Goal: Check status: Check status

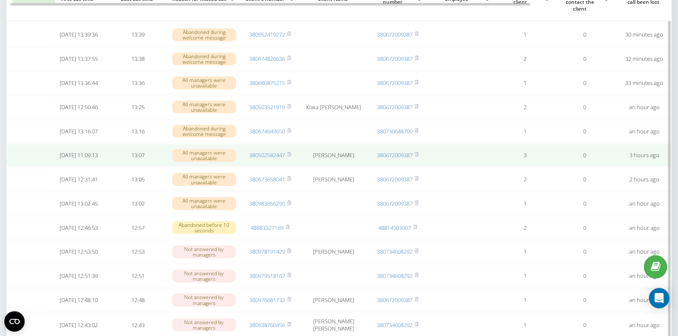
scroll to position [224, 0]
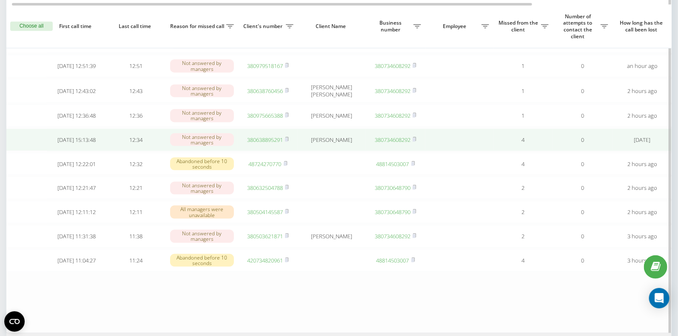
scroll to position [458, 0]
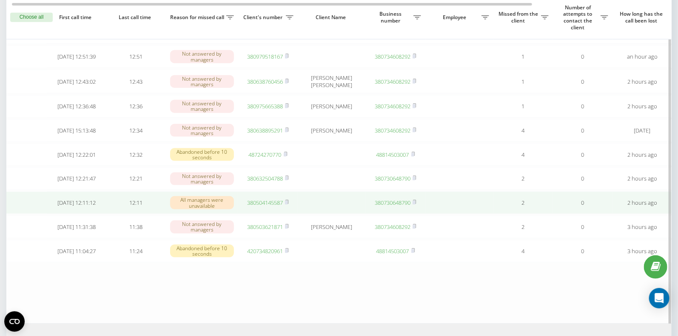
click at [264, 207] on link "380504145587" at bounding box center [265, 203] width 36 height 8
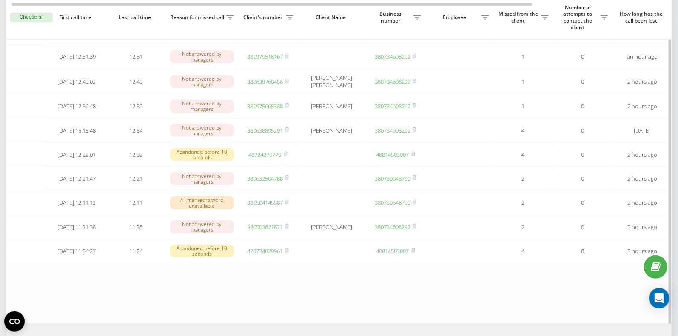
scroll to position [459, 0]
drag, startPoint x: 288, startPoint y: 223, endPoint x: 241, endPoint y: 23, distance: 205.0
click at [288, 204] on icon at bounding box center [287, 201] width 4 height 5
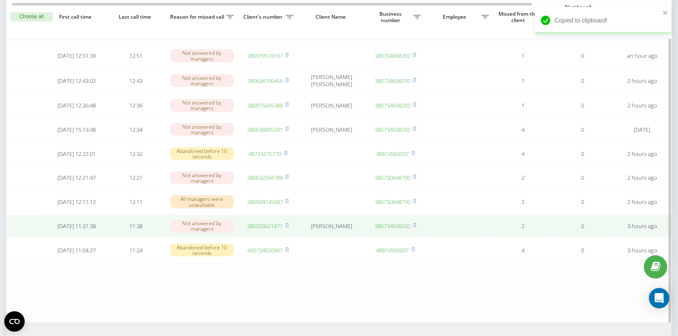
scroll to position [456, 0]
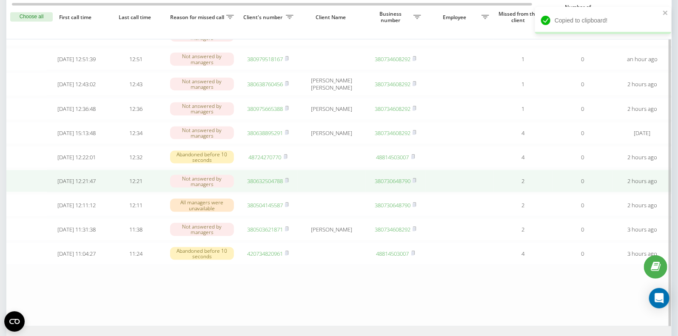
click at [265, 185] on link "380632504788" at bounding box center [265, 181] width 36 height 8
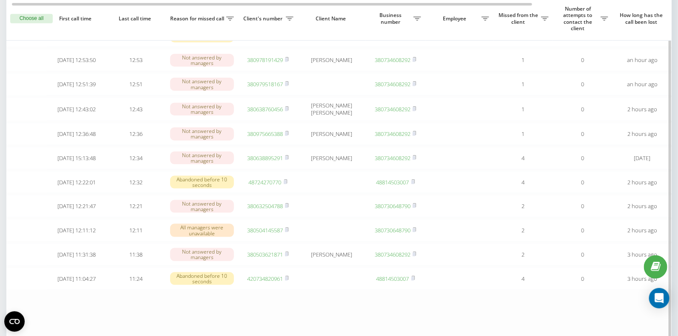
scroll to position [0, 3]
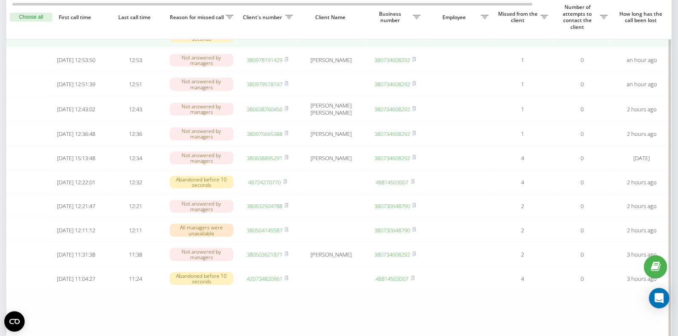
drag, startPoint x: 285, startPoint y: 175, endPoint x: 276, endPoint y: 47, distance: 128.3
click at [285, 160] on rect at bounding box center [285, 158] width 3 height 4
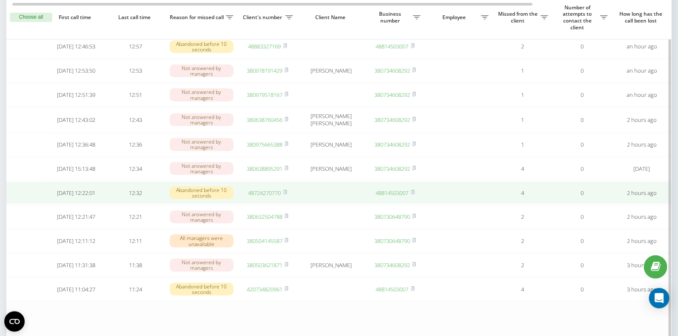
scroll to position [407, 0]
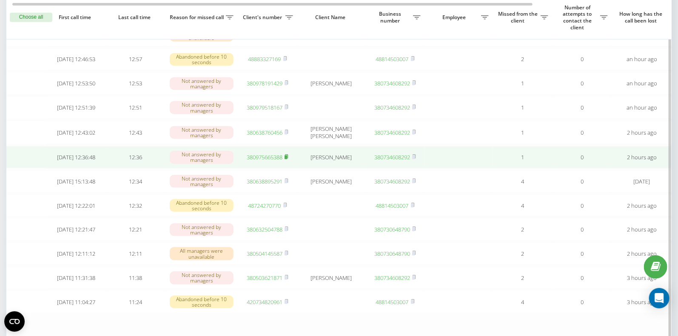
click at [288, 159] on icon at bounding box center [286, 157] width 3 height 4
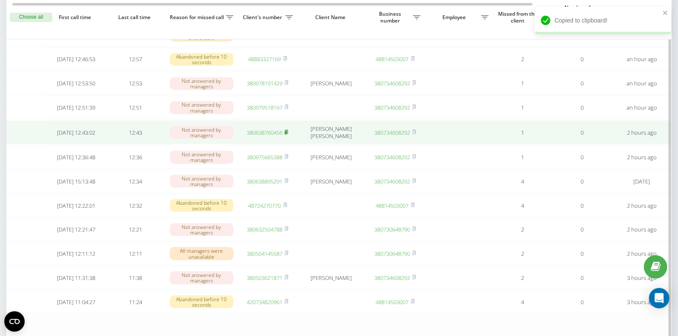
click at [286, 135] on rect at bounding box center [285, 133] width 3 height 4
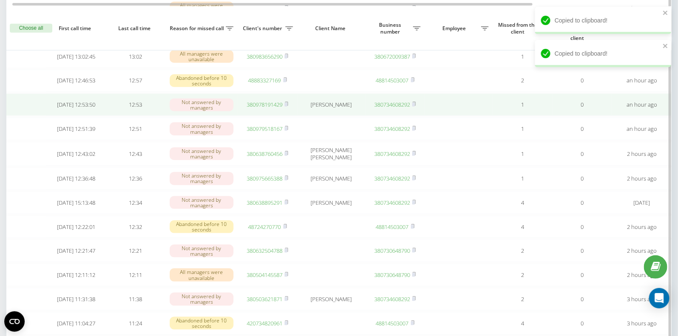
scroll to position [0, 2]
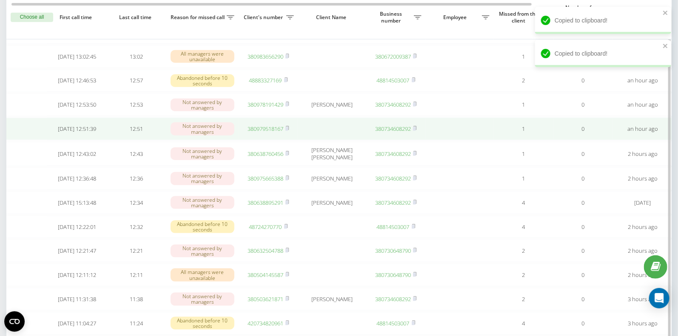
click at [273, 133] on link "380979518167" at bounding box center [265, 129] width 36 height 8
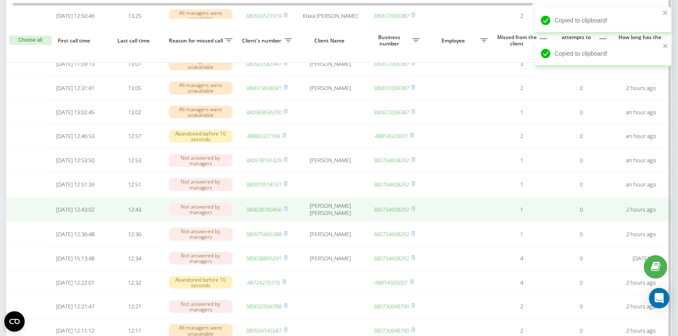
scroll to position [327, 0]
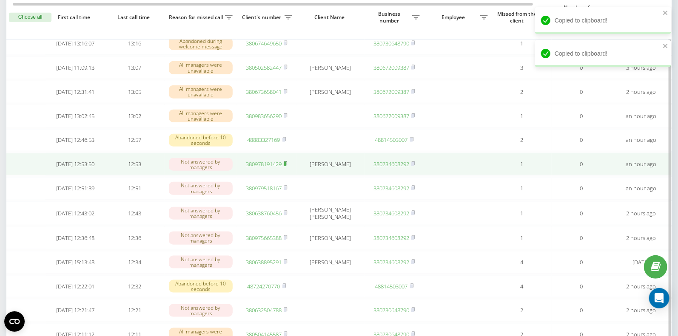
click at [287, 166] on icon at bounding box center [286, 163] width 4 height 5
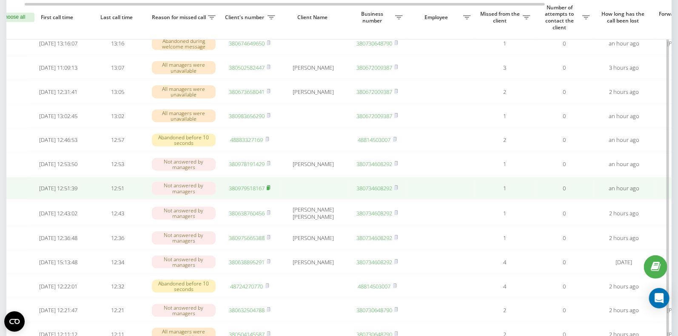
scroll to position [0, 19]
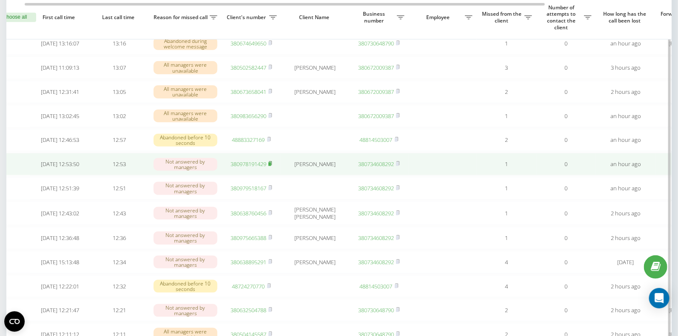
click at [270, 166] on rect at bounding box center [269, 164] width 3 height 4
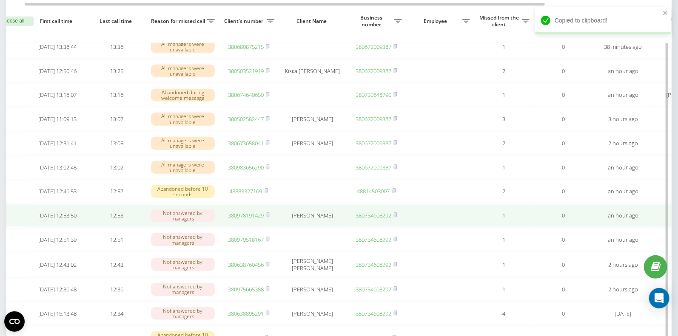
scroll to position [0, 22]
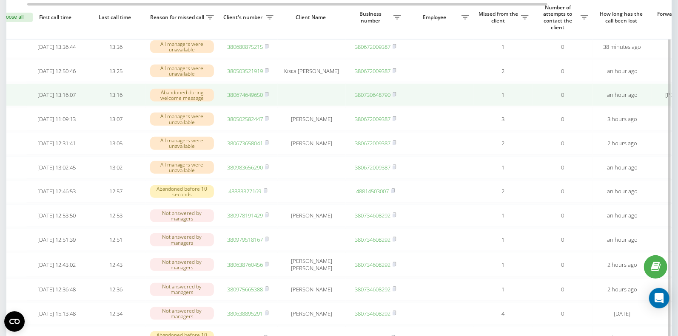
drag, startPoint x: 267, startPoint y: 230, endPoint x: 257, endPoint y: 105, distance: 125.0
click at [267, 218] on rect at bounding box center [266, 216] width 3 height 4
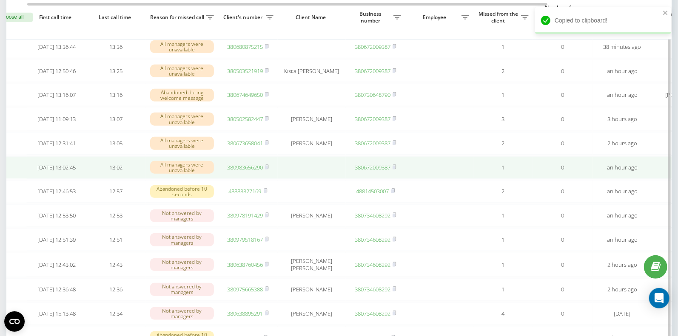
click at [238, 171] on link "380983656290" at bounding box center [245, 168] width 36 height 8
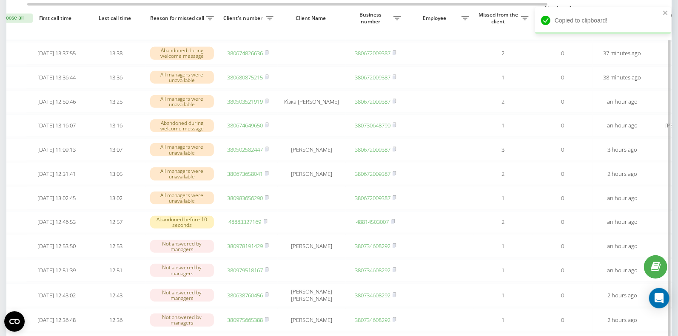
scroll to position [243, 0]
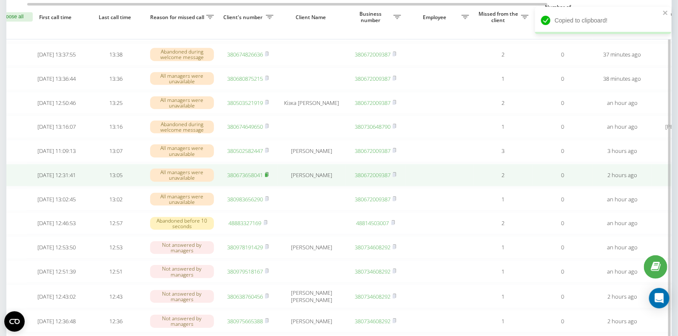
click at [267, 177] on rect at bounding box center [266, 175] width 3 height 4
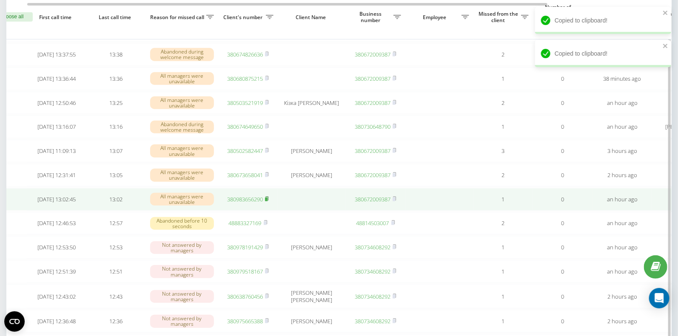
click at [267, 202] on rect at bounding box center [266, 200] width 3 height 4
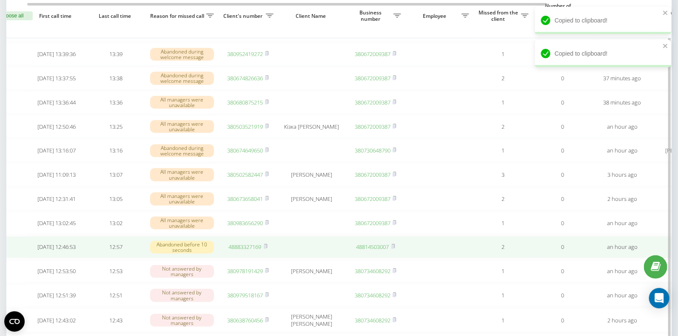
scroll to position [218, 0]
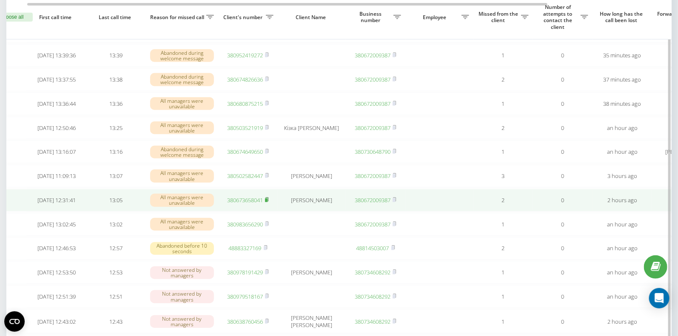
click at [267, 202] on rect at bounding box center [266, 201] width 3 height 4
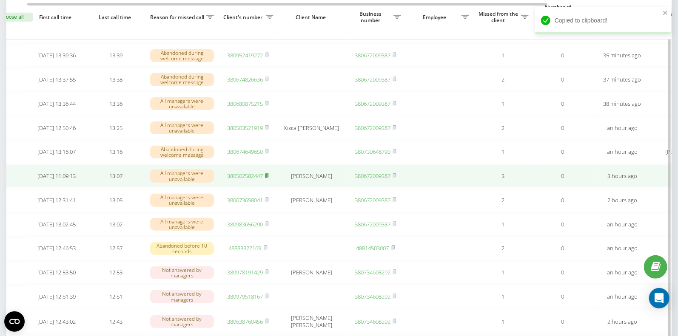
click at [267, 178] on rect at bounding box center [266, 176] width 3 height 4
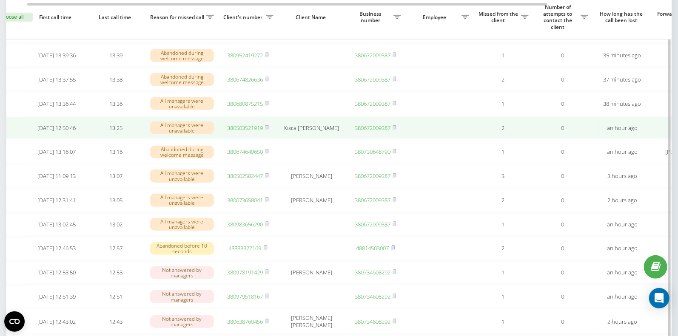
drag, startPoint x: 266, startPoint y: 188, endPoint x: 262, endPoint y: 128, distance: 60.1
click at [266, 178] on rect at bounding box center [266, 176] width 3 height 4
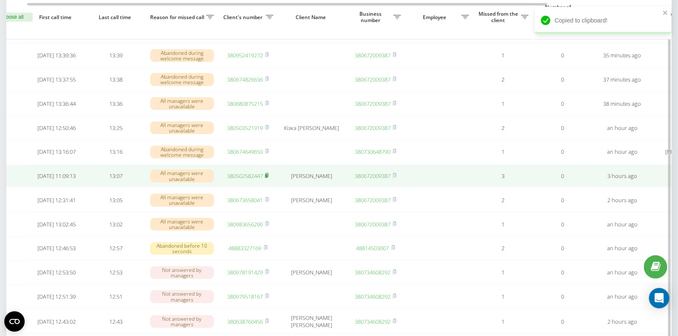
click at [267, 178] on rect at bounding box center [266, 176] width 3 height 4
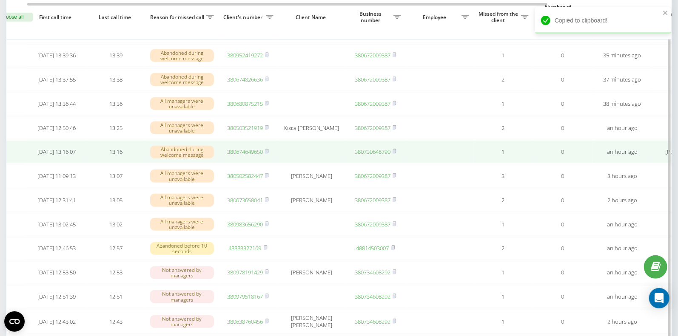
click at [240, 156] on link "380674649650" at bounding box center [245, 152] width 36 height 8
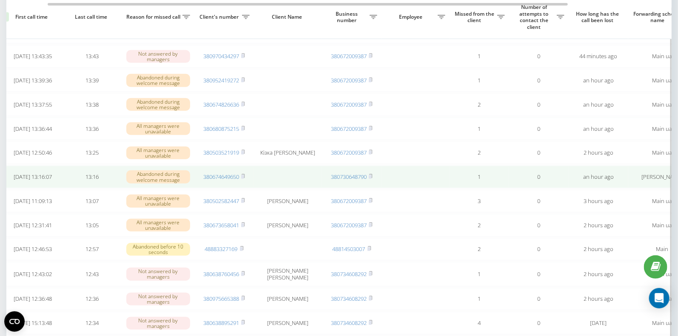
scroll to position [0, 43]
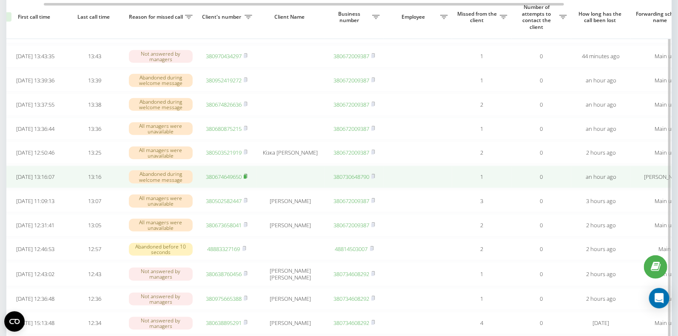
click at [246, 179] on rect at bounding box center [245, 177] width 3 height 4
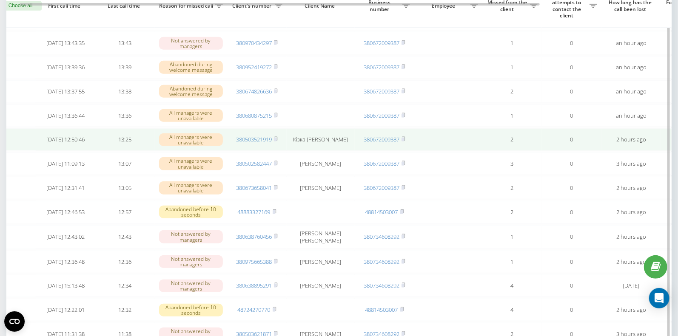
scroll to position [239, 0]
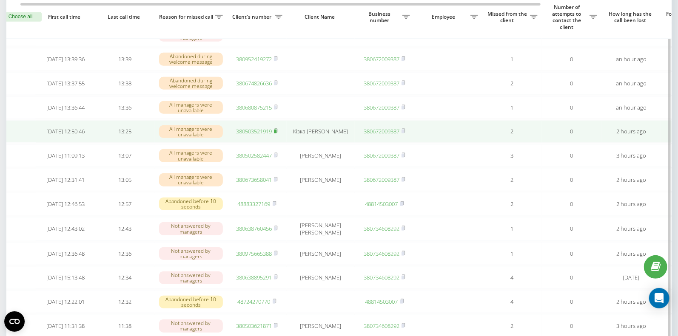
click at [276, 134] on rect at bounding box center [275, 132] width 3 height 4
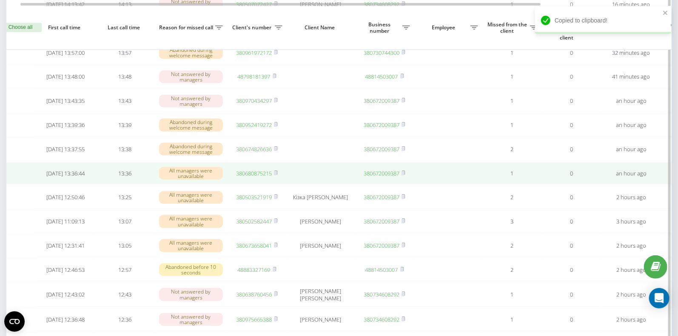
scroll to position [0, 14]
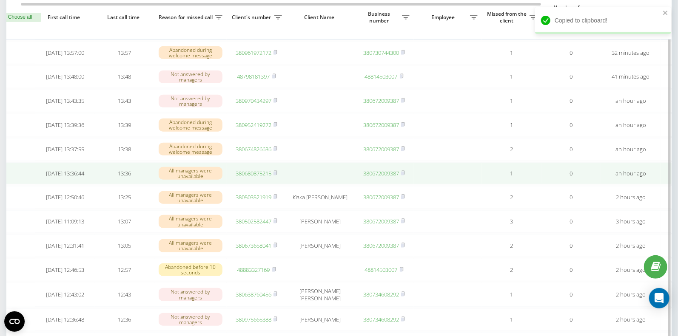
click at [258, 177] on link "380680875215" at bounding box center [254, 174] width 36 height 8
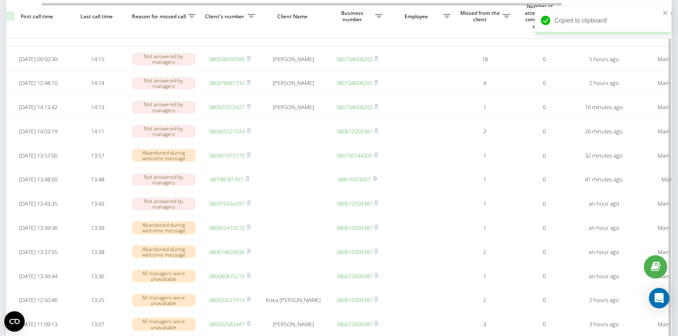
scroll to position [0, 41]
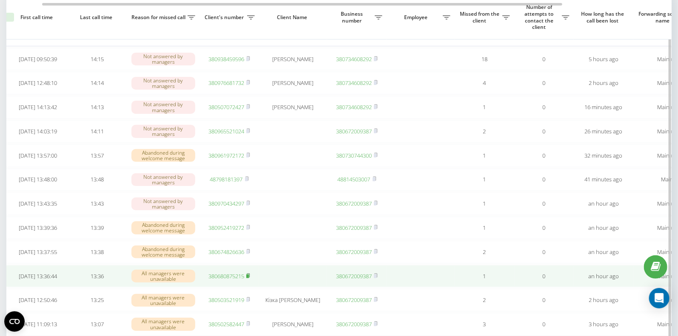
click at [249, 279] on rect at bounding box center [247, 277] width 3 height 4
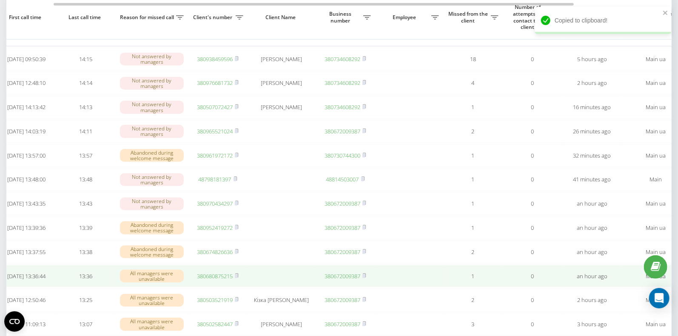
scroll to position [0, 39]
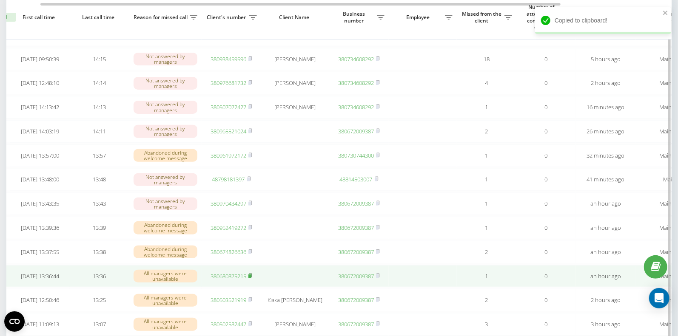
click at [251, 279] on rect at bounding box center [249, 277] width 3 height 4
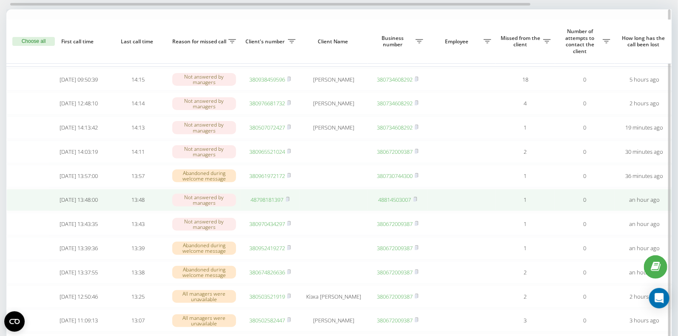
scroll to position [74, 0]
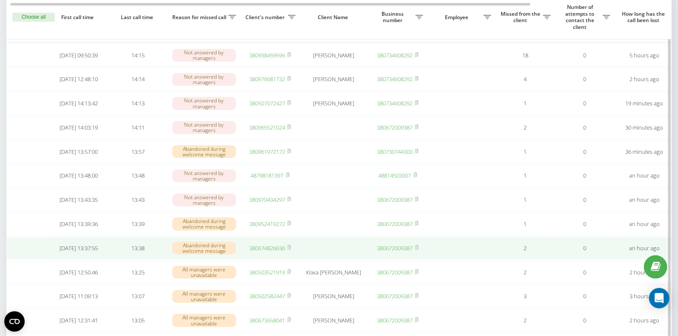
click at [263, 252] on link "380674826636" at bounding box center [267, 248] width 36 height 8
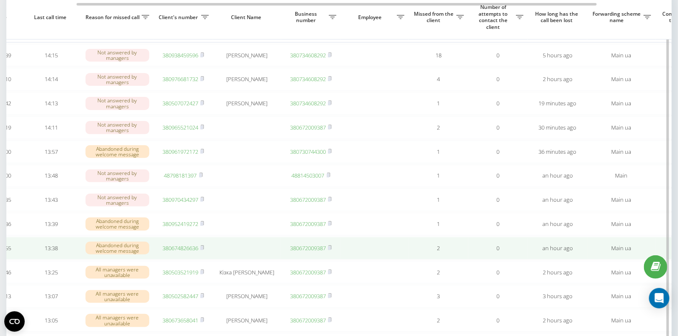
scroll to position [0, 12]
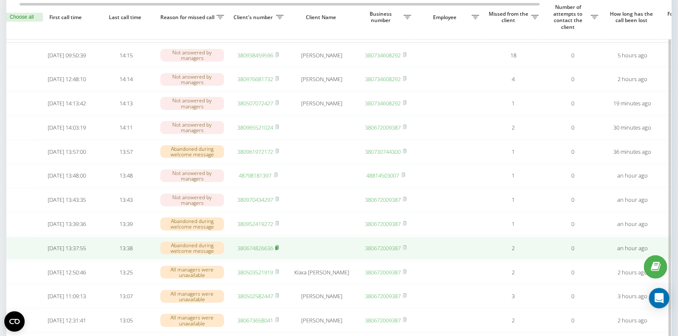
click at [279, 250] on icon at bounding box center [277, 247] width 4 height 5
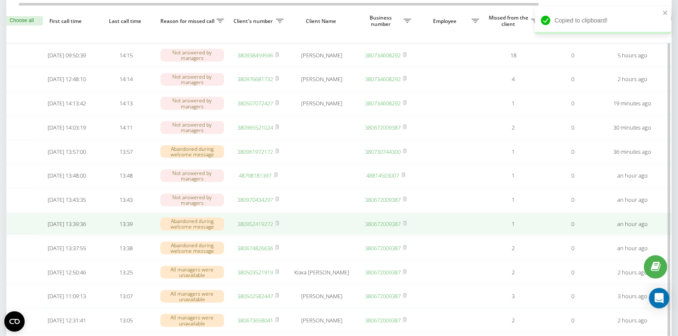
scroll to position [0, 10]
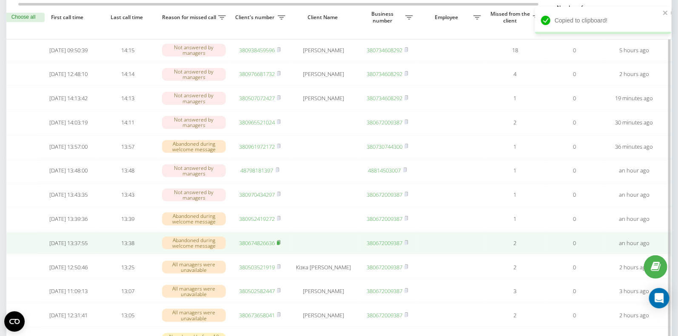
click at [280, 244] on icon at bounding box center [278, 243] width 3 height 4
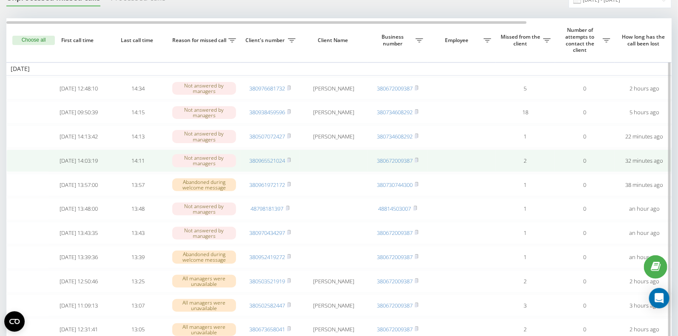
scroll to position [40, 0]
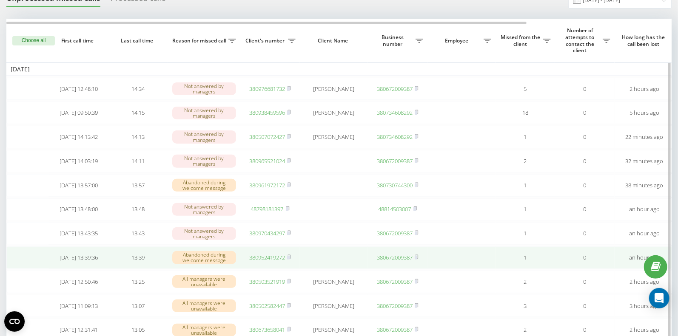
click at [266, 261] on link "380952419272" at bounding box center [267, 258] width 36 height 8
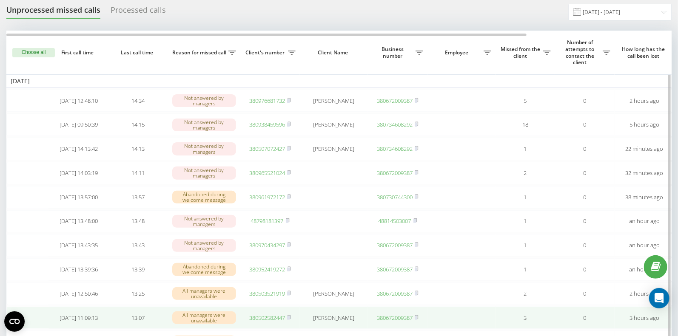
scroll to position [28, 0]
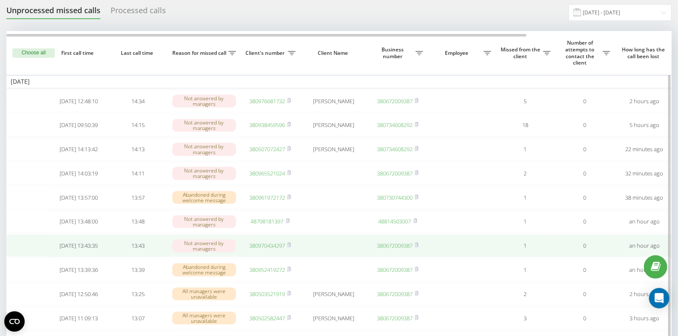
click at [264, 250] on link "380970434297" at bounding box center [267, 246] width 36 height 8
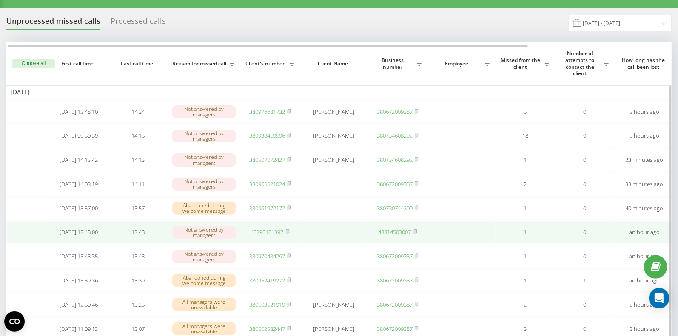
scroll to position [0, 1]
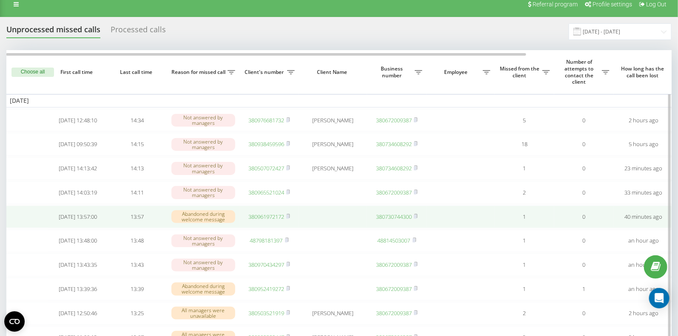
click at [273, 221] on link "380961972172" at bounding box center [266, 217] width 36 height 8
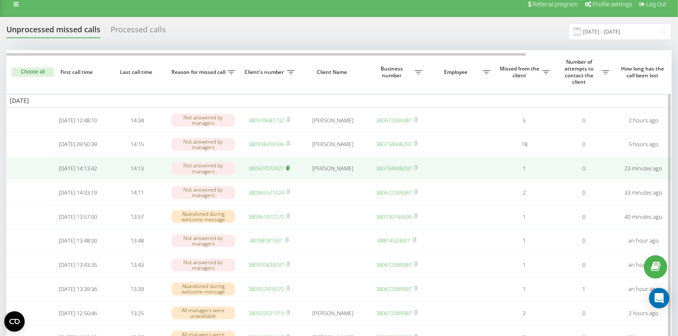
click at [290, 171] on icon at bounding box center [288, 167] width 4 height 5
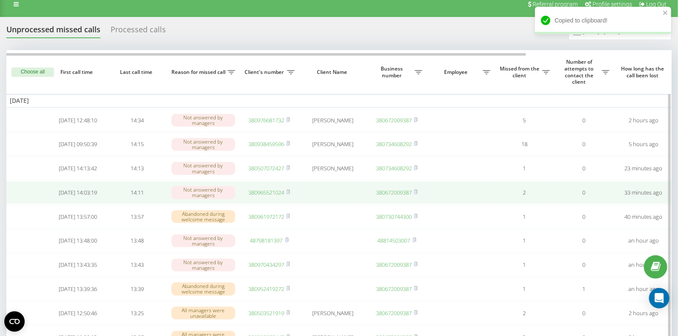
click at [259, 196] on link "380965521024" at bounding box center [266, 193] width 36 height 8
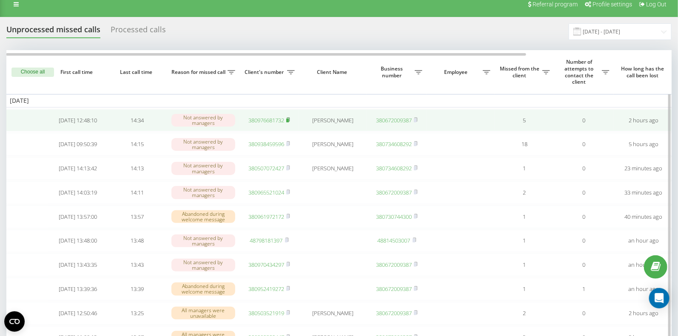
click at [288, 120] on rect at bounding box center [287, 121] width 3 height 4
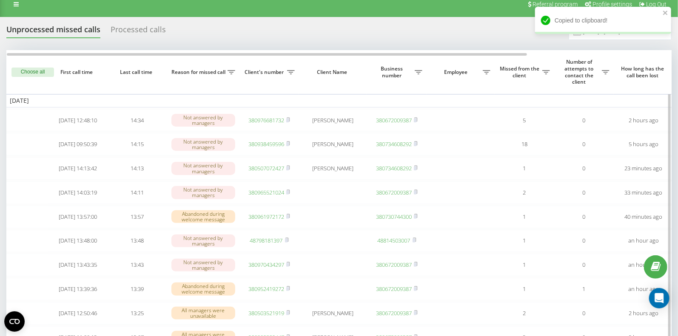
scroll to position [6, 0]
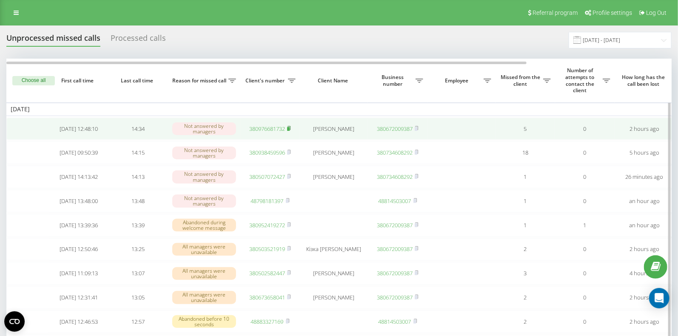
click at [290, 128] on rect at bounding box center [288, 129] width 3 height 4
